Goal: Information Seeking & Learning: Learn about a topic

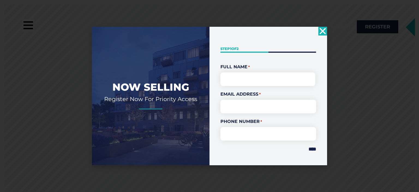
click at [326, 29] on icon "Close" at bounding box center [322, 31] width 9 height 9
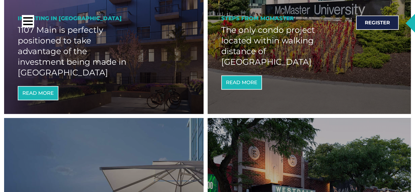
scroll to position [346, 0]
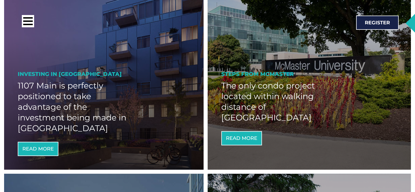
click at [235, 128] on div "Read More" at bounding box center [309, 134] width 176 height 22
click at [238, 136] on span "Read More" at bounding box center [241, 138] width 31 height 5
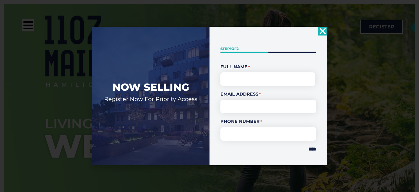
click at [324, 32] on use "Close" at bounding box center [323, 31] width 6 height 6
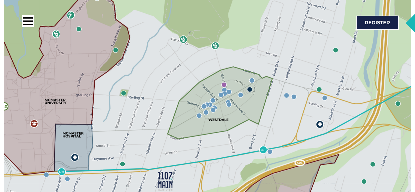
scroll to position [873, 0]
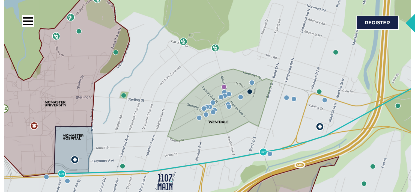
click at [223, 84] on img at bounding box center [223, 86] width 5 height 5
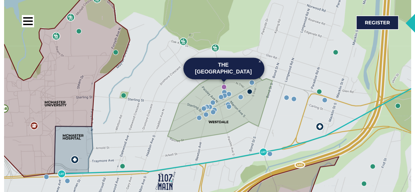
click at [250, 89] on img at bounding box center [249, 91] width 5 height 5
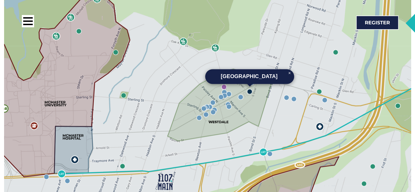
click at [250, 89] on img at bounding box center [249, 91] width 5 height 5
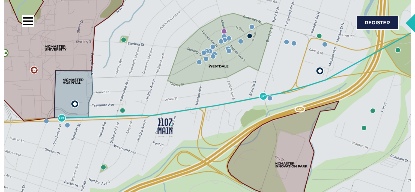
scroll to position [928, 0]
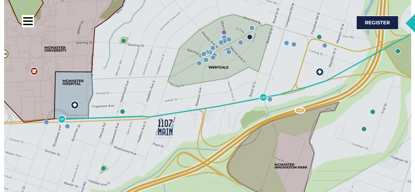
click at [229, 28] on div "Call: 416-800-3129 Register" at bounding box center [303, 23] width 198 height 20
click at [230, 29] on div "Call: 416-800-3129 Register" at bounding box center [303, 23] width 198 height 20
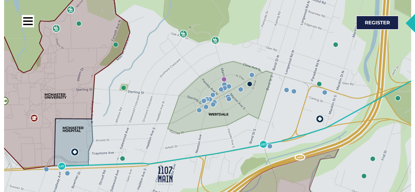
scroll to position [873, 0]
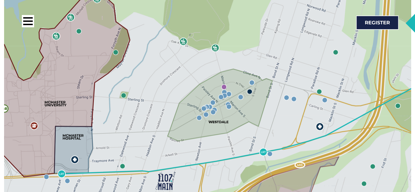
click at [226, 84] on img at bounding box center [223, 86] width 5 height 5
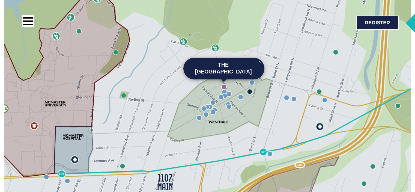
click at [250, 89] on img at bounding box center [249, 91] width 5 height 5
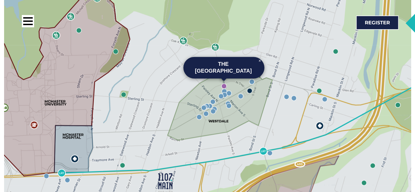
click at [251, 88] on img at bounding box center [249, 90] width 5 height 5
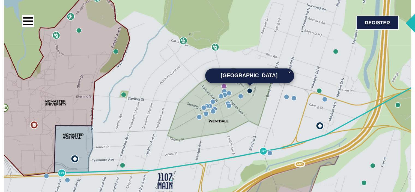
click at [250, 68] on div "Westdale Public Library" at bounding box center [249, 75] width 89 height 14
